Goal: Information Seeking & Learning: Check status

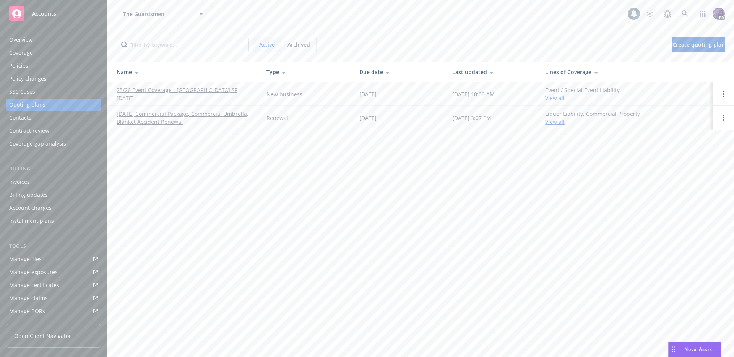
click at [67, 64] on div "Policies" at bounding box center [53, 66] width 89 height 12
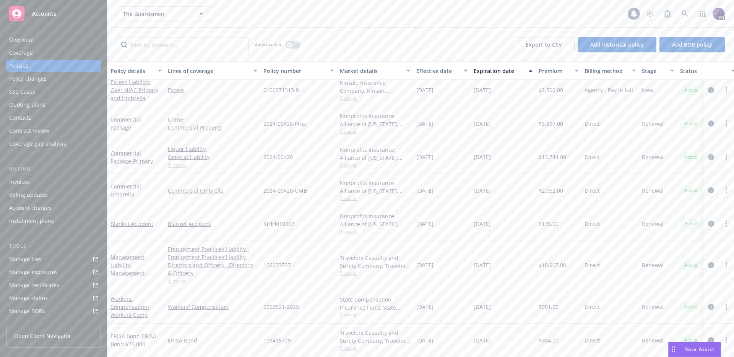
scroll to position [10, 0]
click at [708, 188] on icon "circleInformation" at bounding box center [711, 190] width 6 height 6
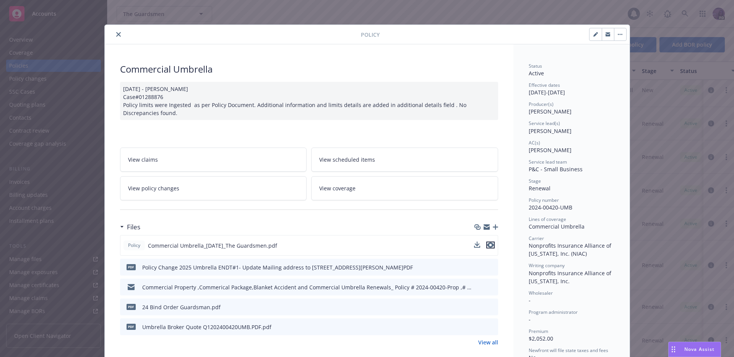
click at [487, 245] on icon "preview file" at bounding box center [490, 244] width 7 height 5
drag, startPoint x: 117, startPoint y: 32, endPoint x: 120, endPoint y: 36, distance: 4.7
click at [117, 32] on icon "close" at bounding box center [118, 34] width 5 height 5
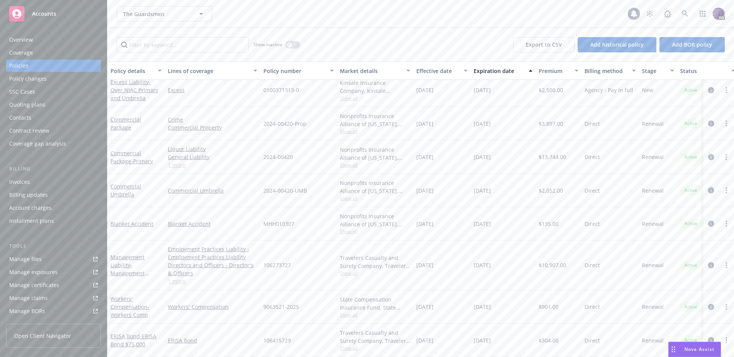
click at [708, 188] on icon "circleInformation" at bounding box center [711, 190] width 6 height 6
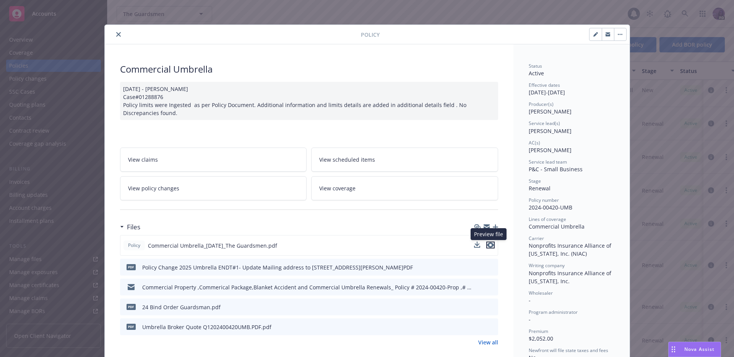
click at [487, 246] on icon "preview file" at bounding box center [490, 244] width 7 height 5
click at [116, 34] on icon "close" at bounding box center [118, 34] width 5 height 5
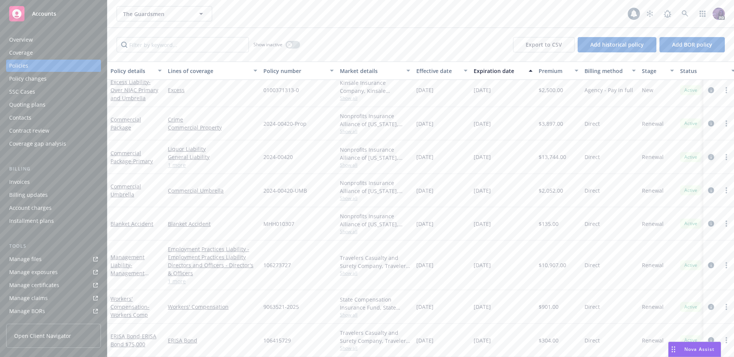
click at [708, 154] on icon "circleInformation" at bounding box center [711, 157] width 6 height 6
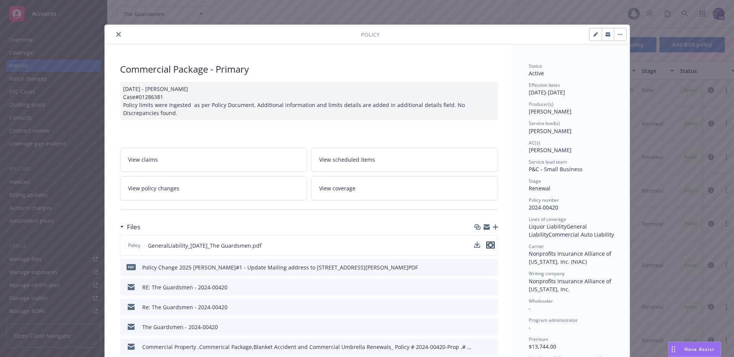
click at [487, 248] on icon "preview file" at bounding box center [490, 244] width 7 height 5
click at [116, 34] on icon "close" at bounding box center [118, 34] width 5 height 5
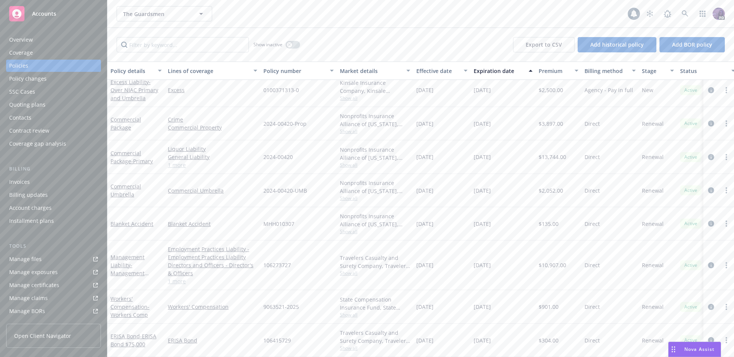
click at [52, 105] on div "Quoting plans" at bounding box center [53, 105] width 89 height 12
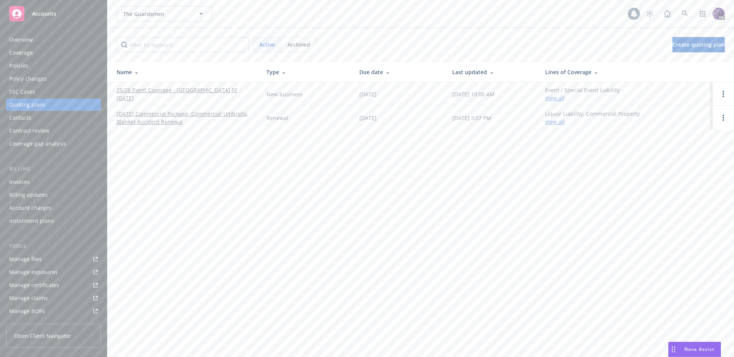
click at [218, 96] on link "25/26 Event Coverage - [GEOGRAPHIC_DATA] SF [DATE]" at bounding box center [186, 94] width 138 height 16
